Goal: Task Accomplishment & Management: Use online tool/utility

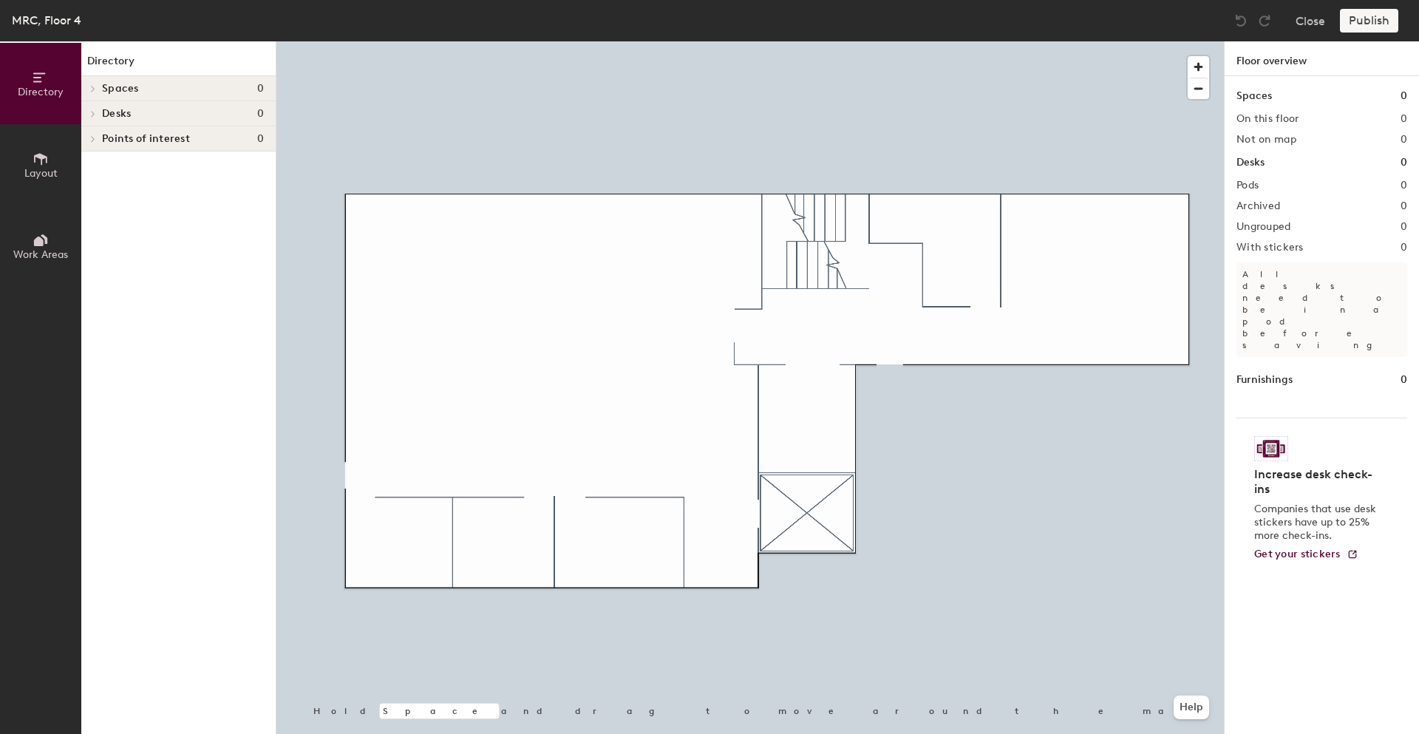
click at [186, 109] on h4 "Desks 0" at bounding box center [183, 114] width 162 height 12
click at [44, 161] on icon at bounding box center [41, 159] width 16 height 16
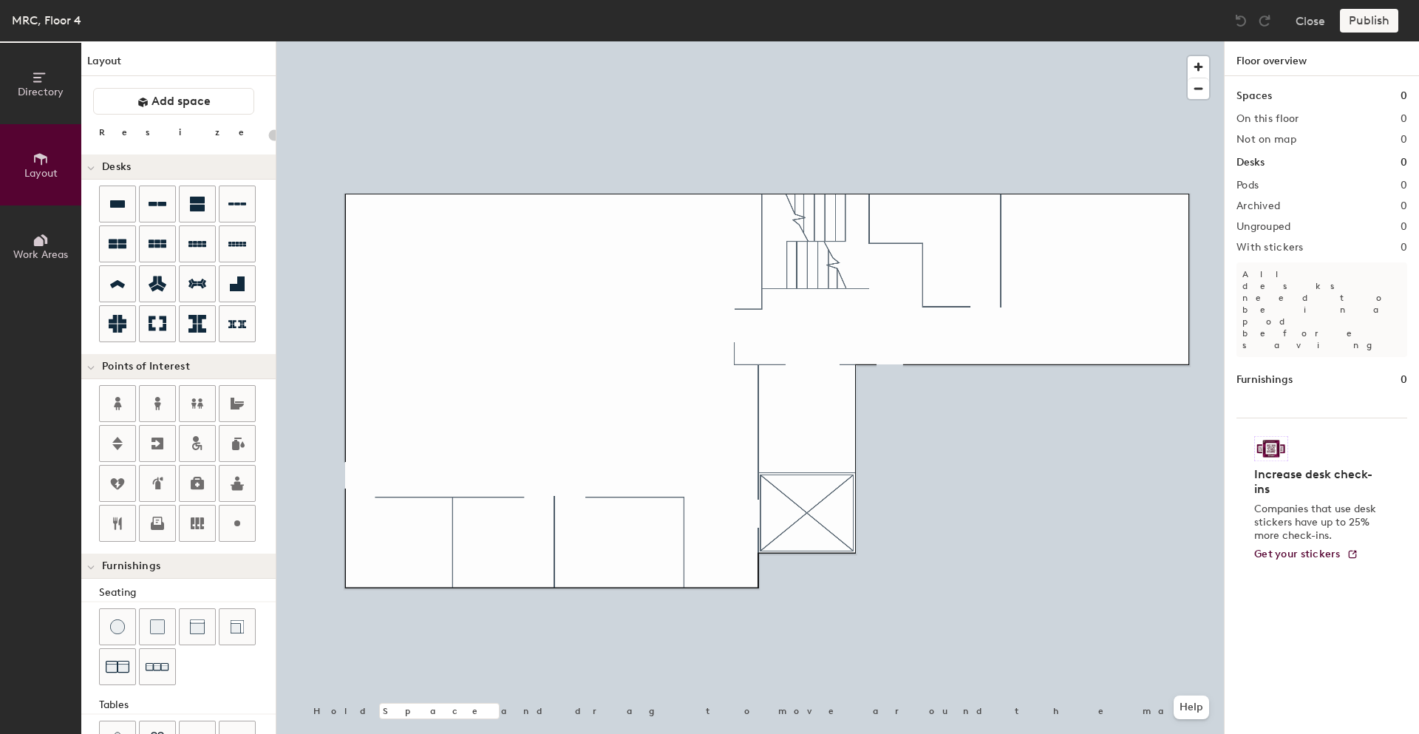
click at [1059, 224] on div "Directory Layout Work Areas Layout Add space Resize Desks Points of Interest Fu…" at bounding box center [709, 387] width 1419 height 693
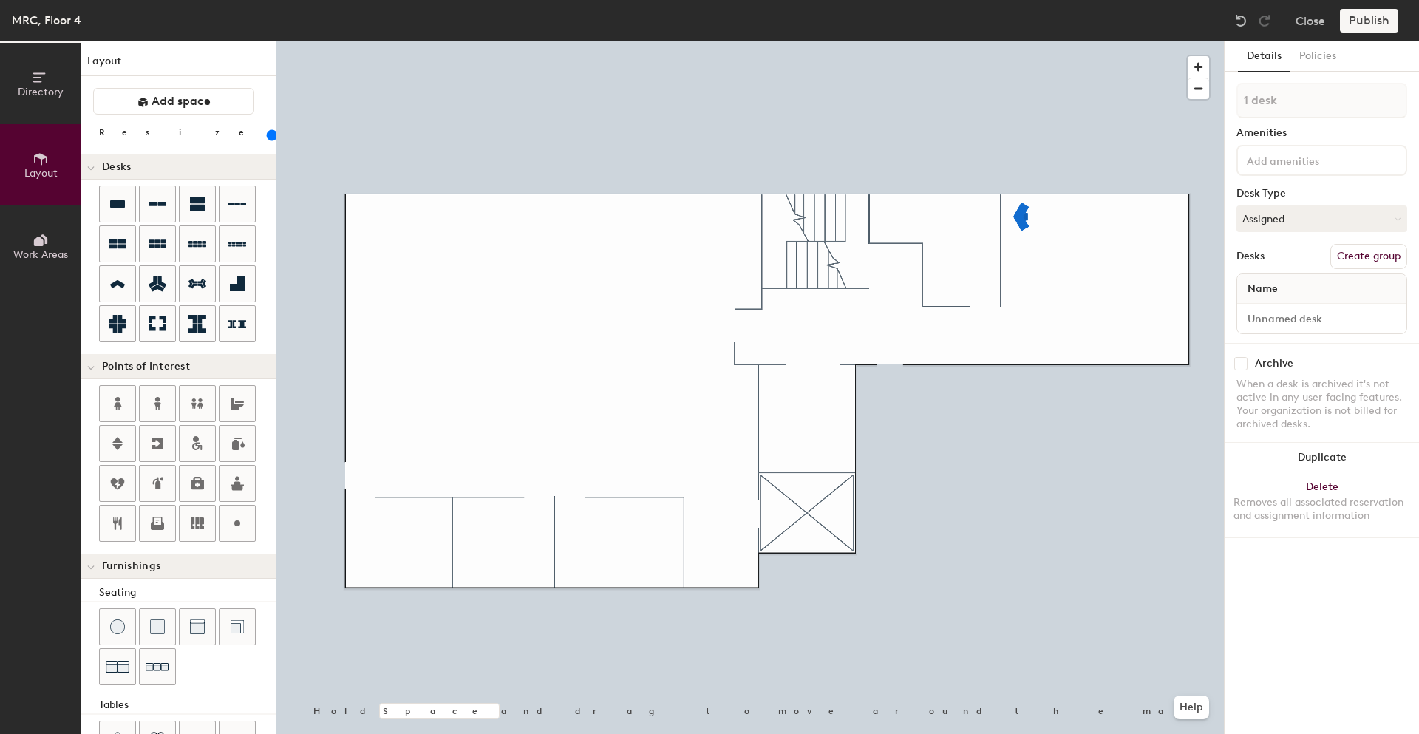
type input "140"
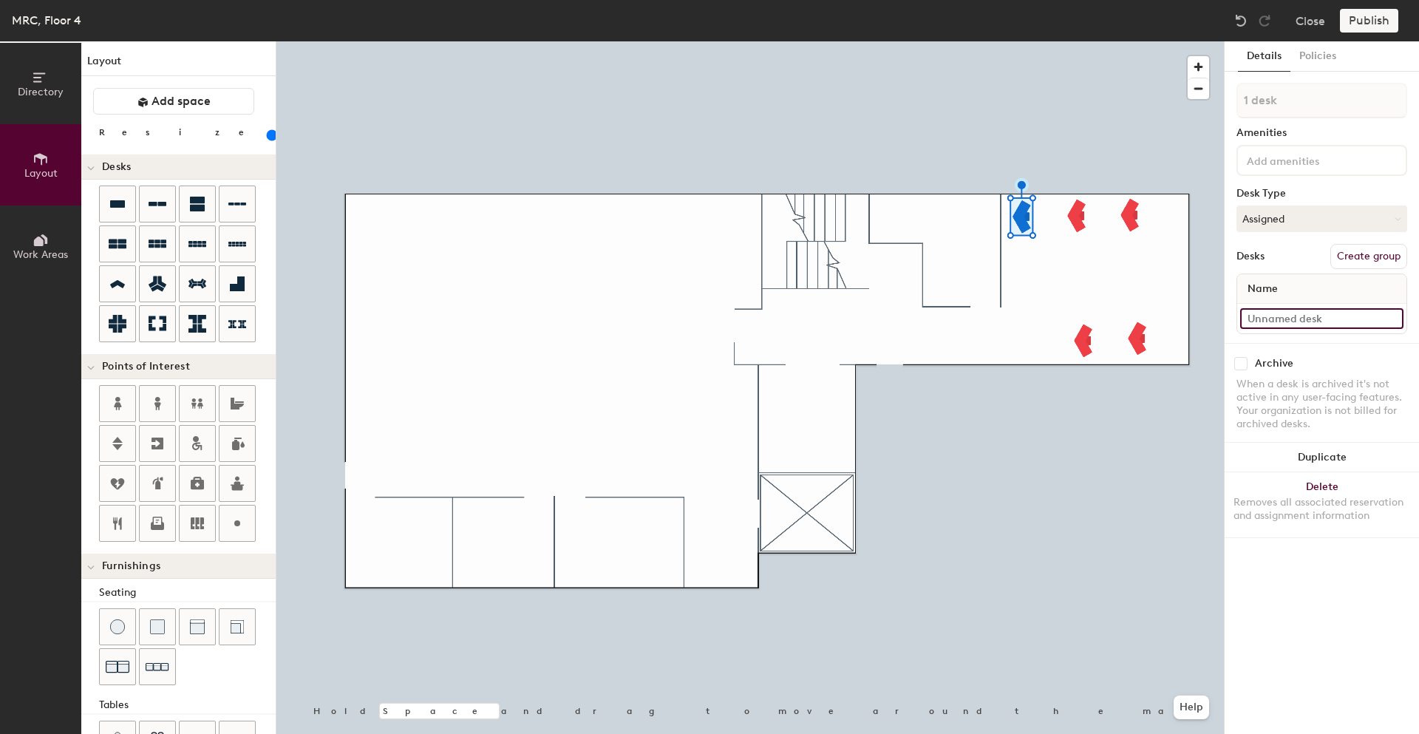
click at [1299, 318] on input at bounding box center [1321, 318] width 163 height 21
type input "423A"
click at [1308, 316] on input at bounding box center [1321, 318] width 163 height 21
type input "423B"
click at [1267, 319] on input at bounding box center [1321, 318] width 163 height 21
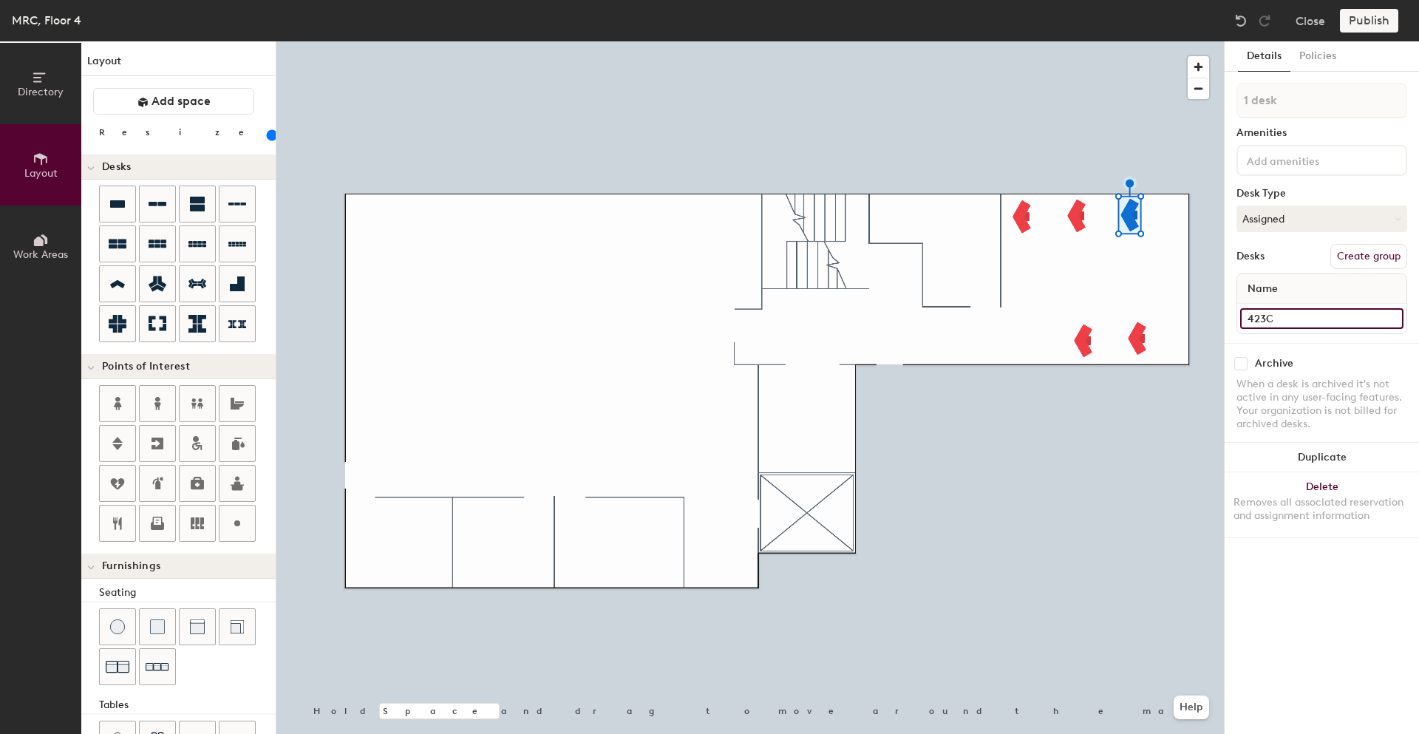
type input "423C"
click at [1261, 319] on input at bounding box center [1321, 318] width 163 height 21
type input "423D"
click at [1262, 311] on input at bounding box center [1321, 318] width 163 height 21
type input "423E"
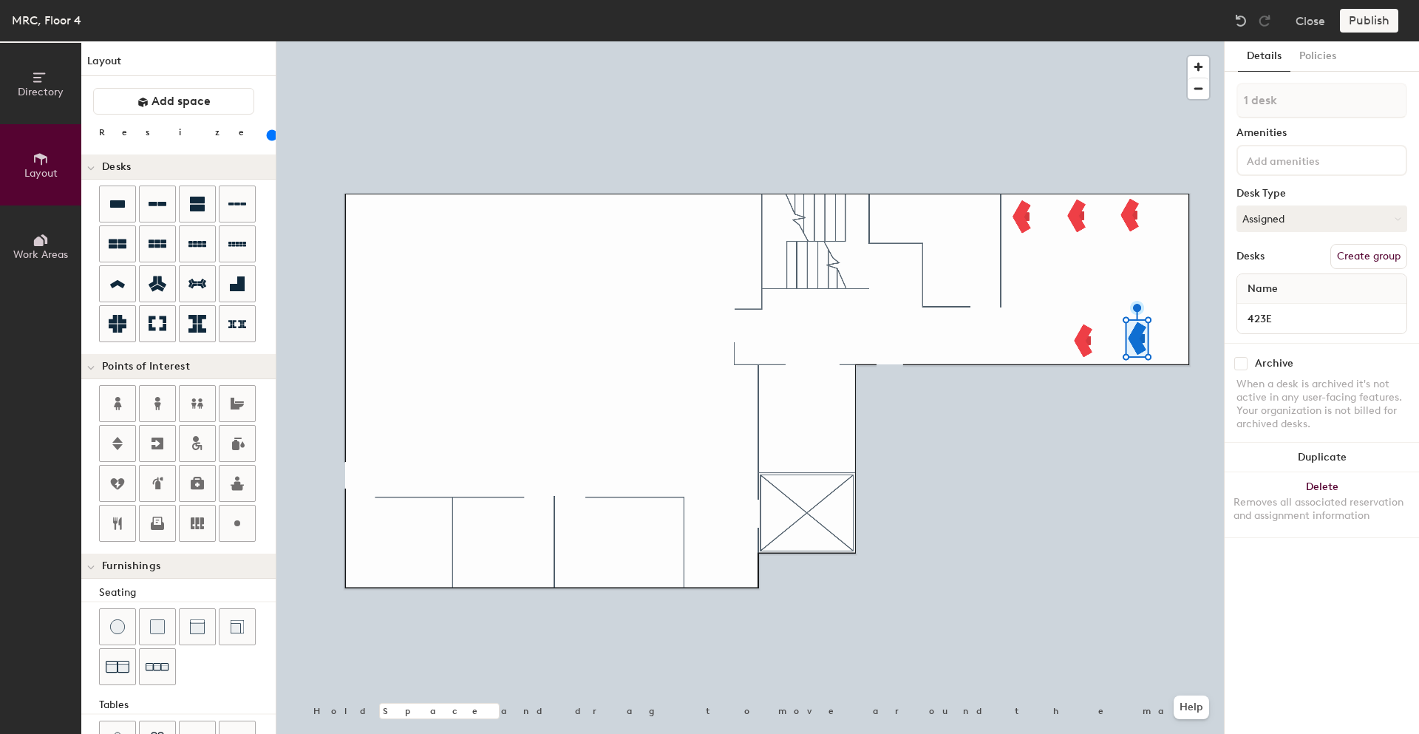
click at [1367, 256] on button "Create group" at bounding box center [1368, 256] width 77 height 25
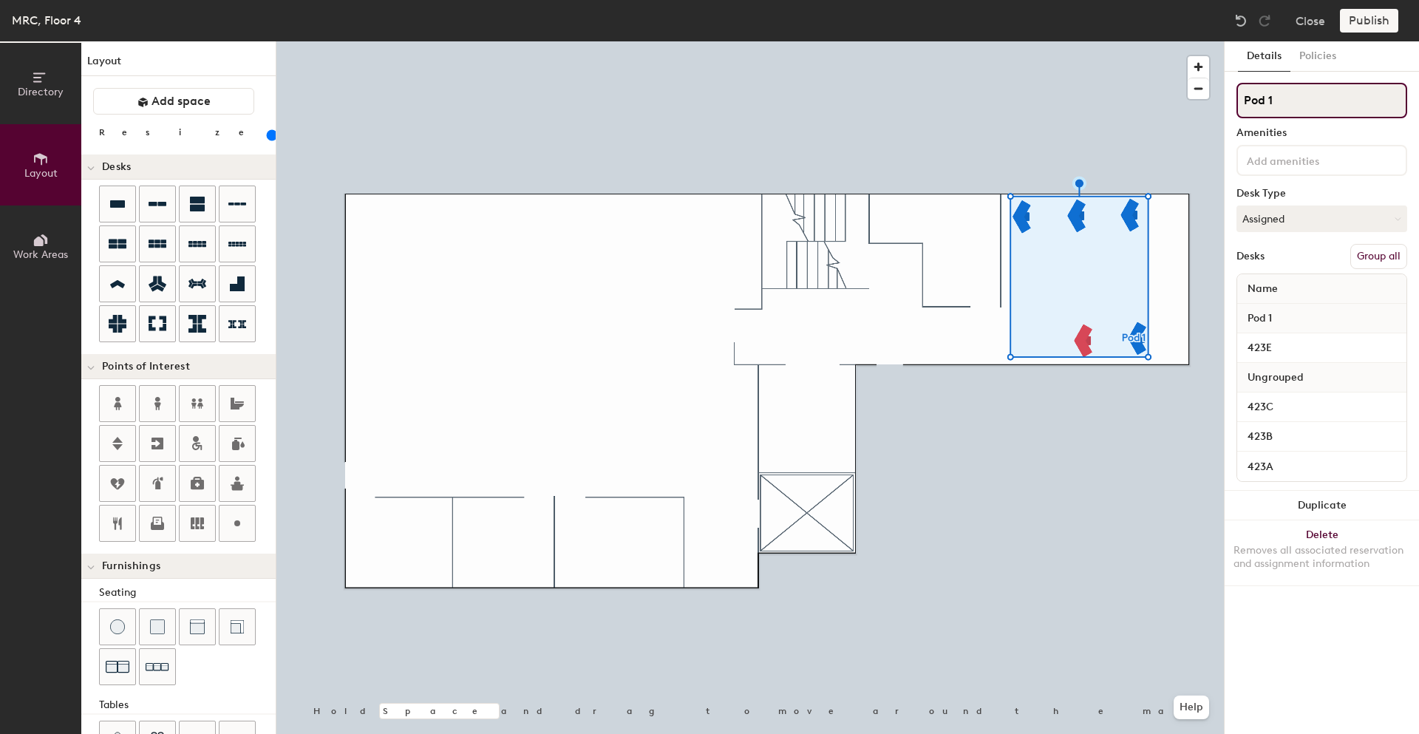
drag, startPoint x: 1286, startPoint y: 98, endPoint x: 1226, endPoint y: 103, distance: 60.1
click at [1226, 103] on div "Details Policies Pod 1 Amenities Desk Type Assigned Desks Group all Name Pod 1 …" at bounding box center [1322, 387] width 194 height 693
type input "423"
click at [1376, 261] on button "Group all" at bounding box center [1378, 256] width 57 height 25
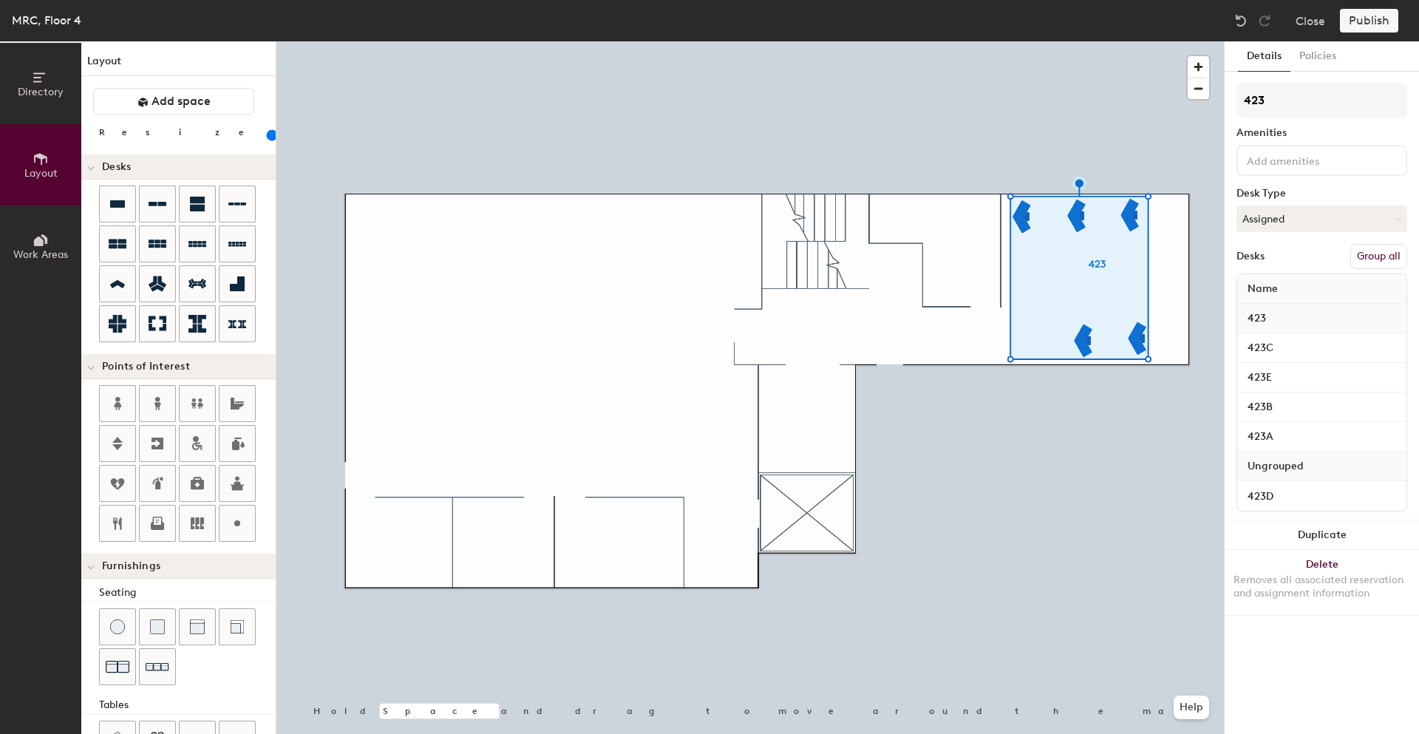
click at [1373, 256] on button "Group all" at bounding box center [1378, 256] width 57 height 25
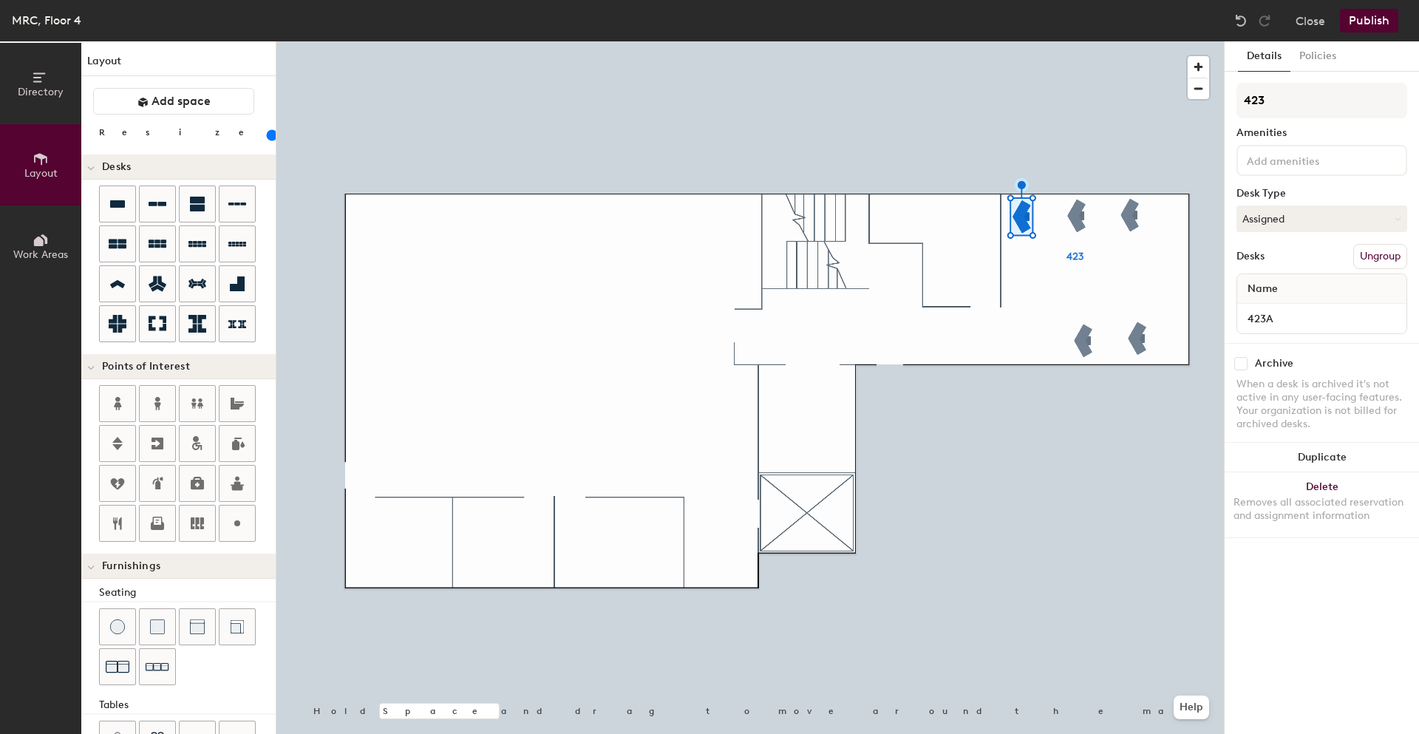
click at [1373, 23] on button "Publish" at bounding box center [1369, 21] width 58 height 24
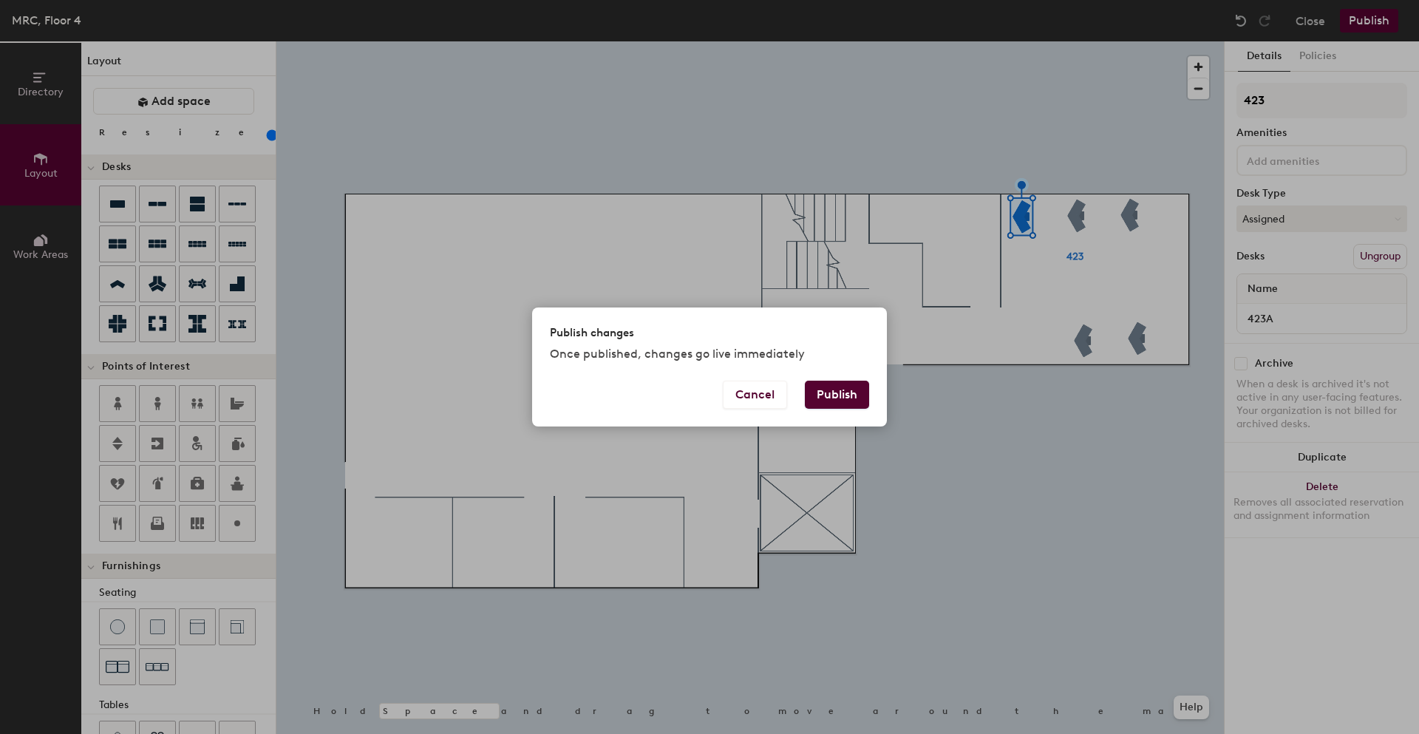
click at [846, 400] on button "Publish" at bounding box center [837, 395] width 64 height 28
type input "20"
